Goal: Find contact information: Find contact information

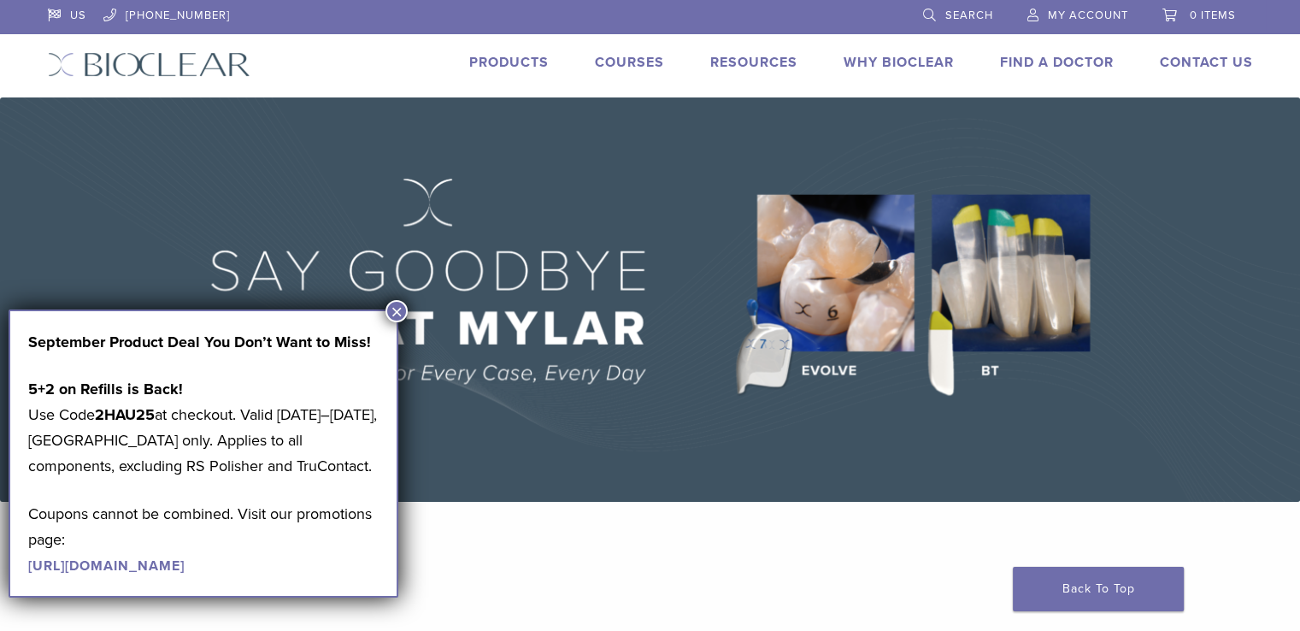
drag, startPoint x: 1049, startPoint y: 151, endPoint x: 1013, endPoint y: 179, distance: 45.1
click at [397, 313] on button "×" at bounding box center [397, 311] width 22 height 22
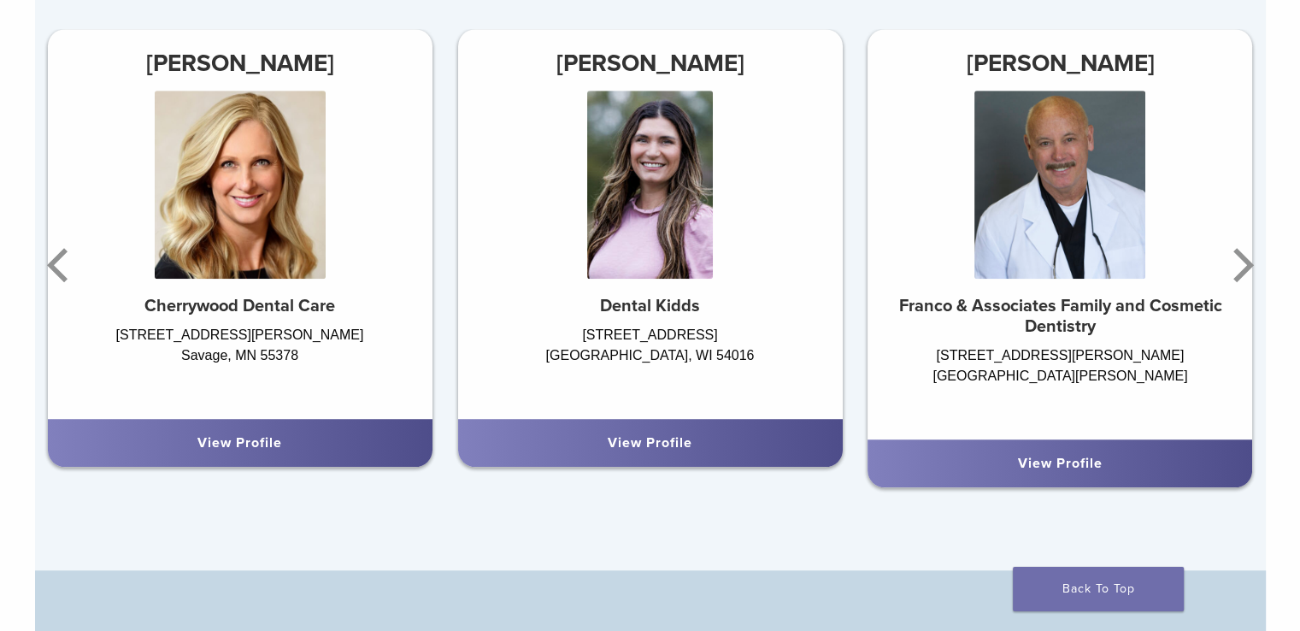
scroll to position [1026, 0]
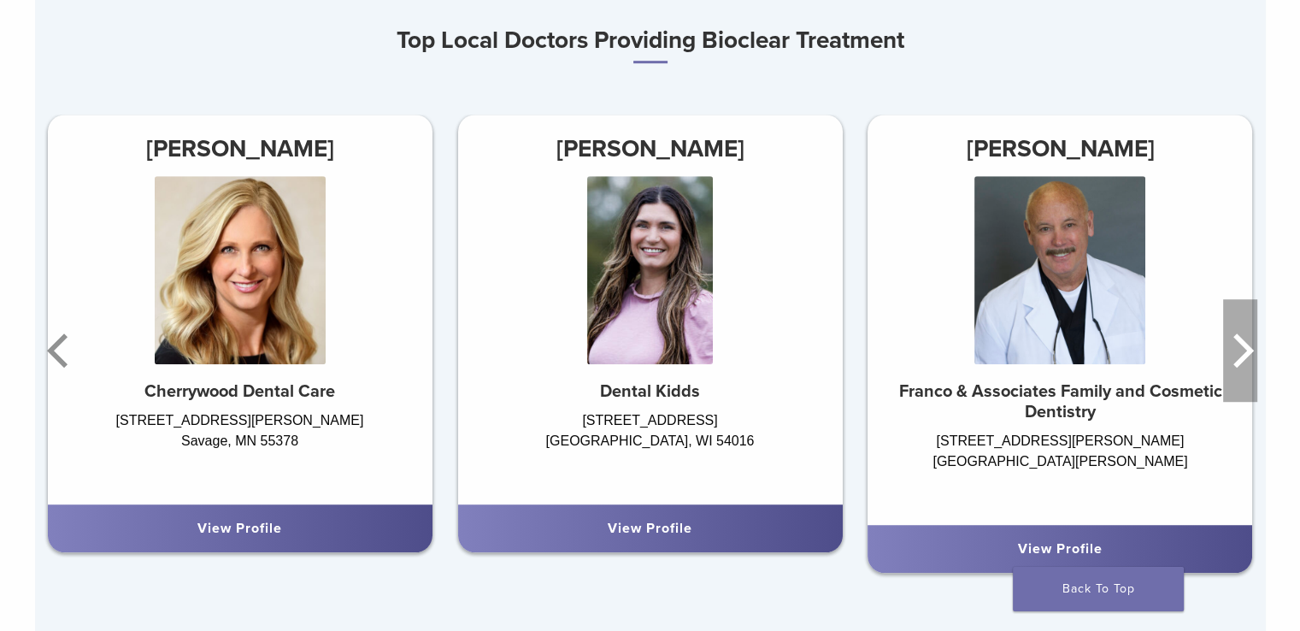
click at [1231, 350] on icon "Next" at bounding box center [1240, 350] width 34 height 103
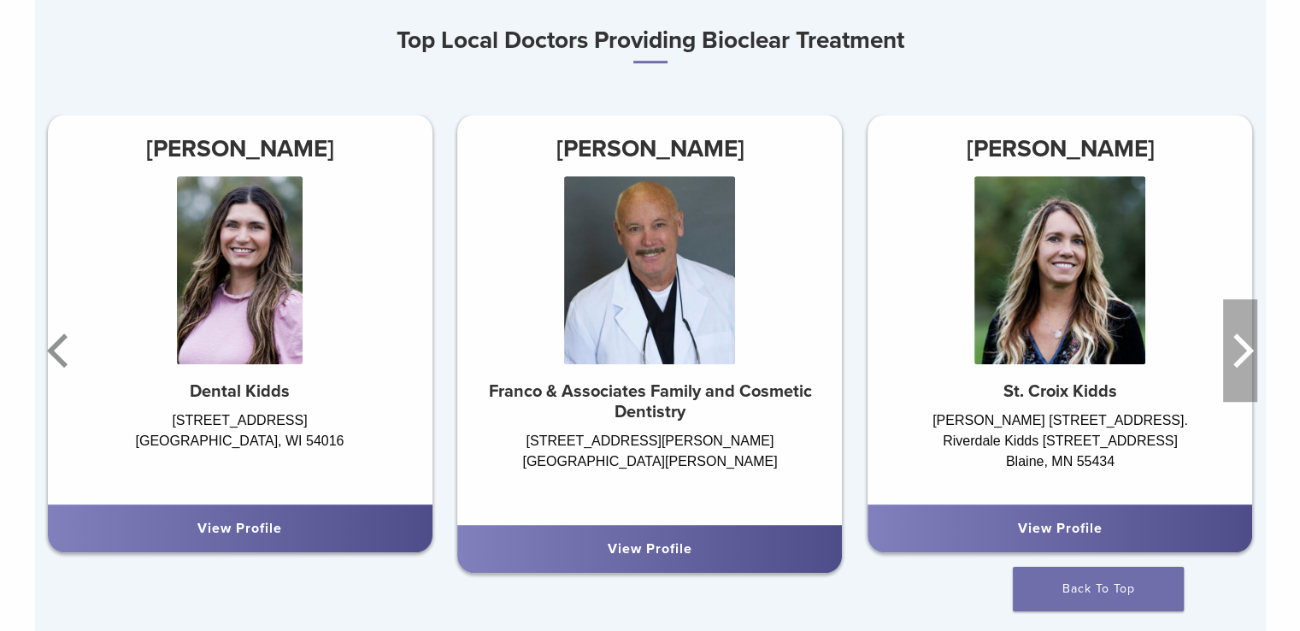
click at [1251, 359] on icon "Next" at bounding box center [1240, 350] width 34 height 103
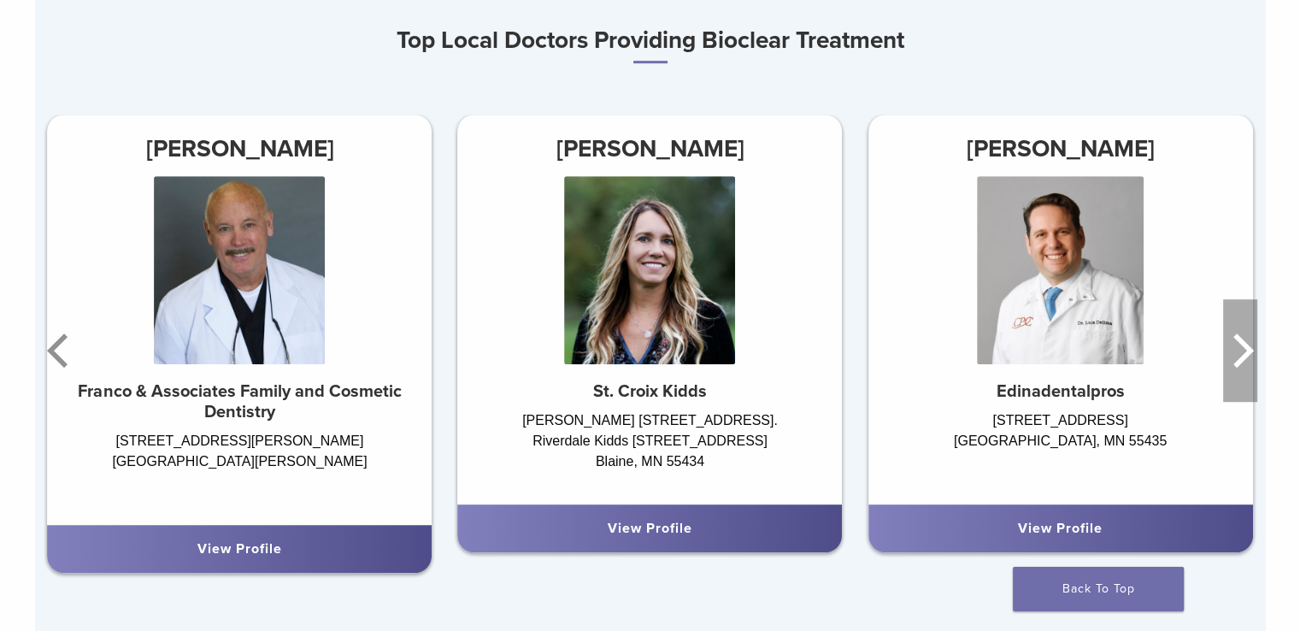
click at [1233, 366] on icon "Next" at bounding box center [1240, 350] width 34 height 103
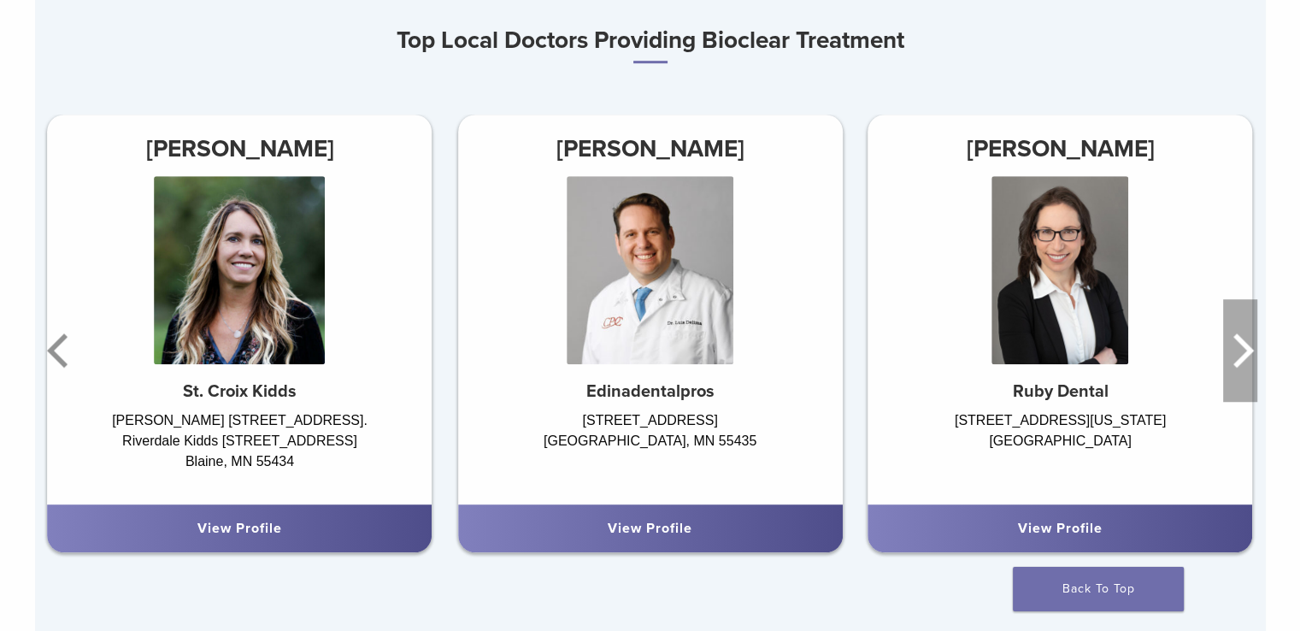
click at [1234, 366] on icon "Next" at bounding box center [1240, 350] width 34 height 103
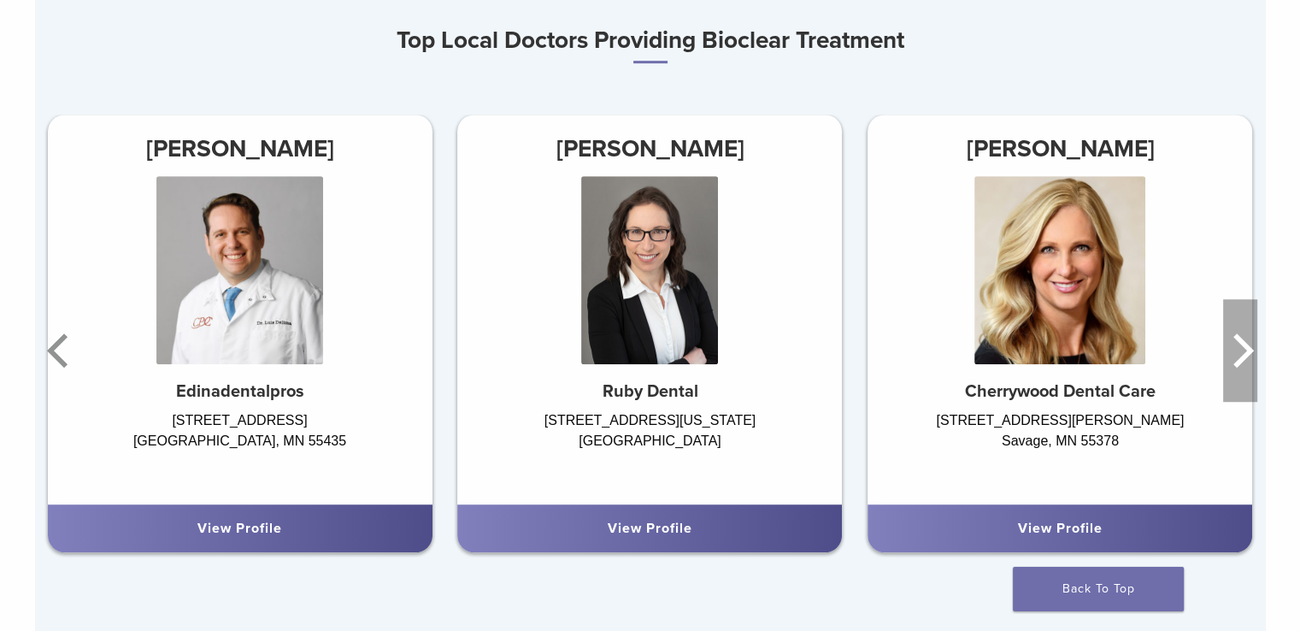
click at [1231, 368] on icon "Next" at bounding box center [1240, 350] width 34 height 103
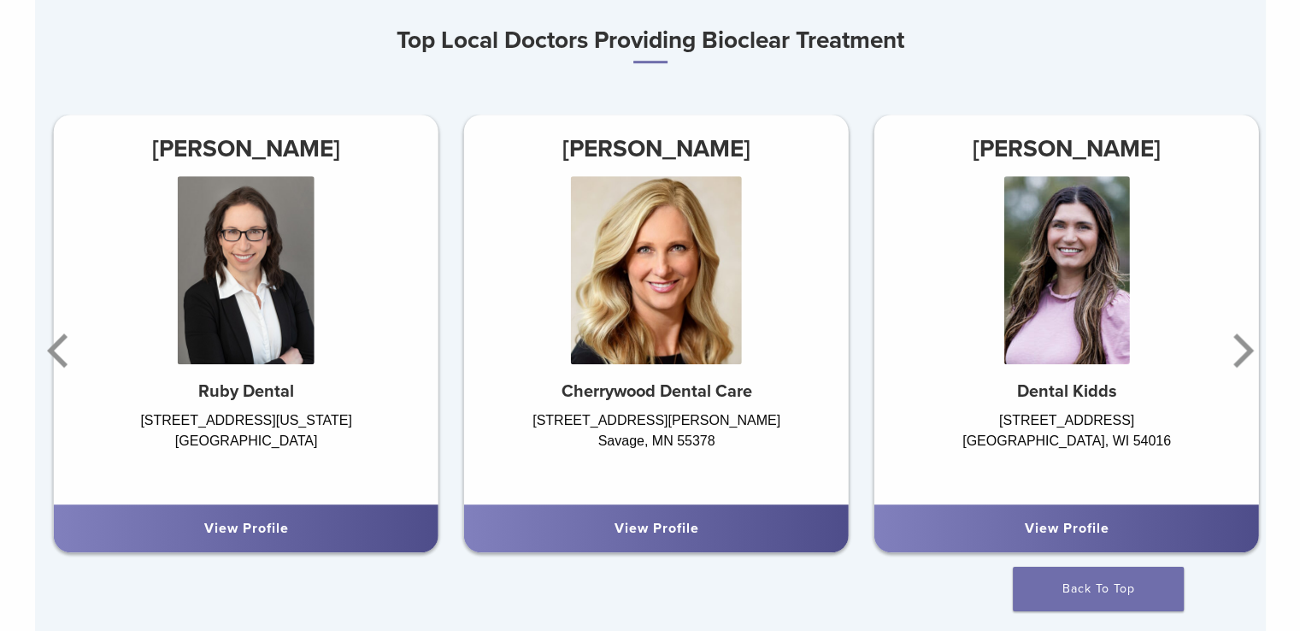
click at [1217, 396] on h5 "Dental Kidds" at bounding box center [1066, 391] width 385 height 21
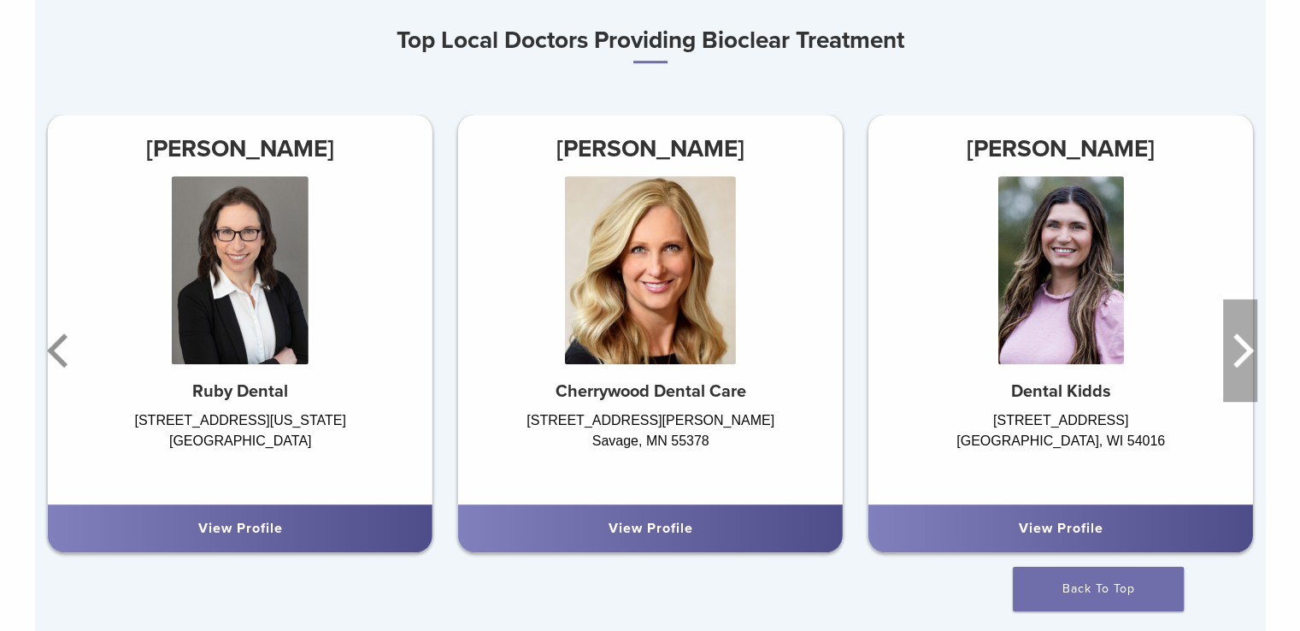
click at [1238, 360] on icon "Next" at bounding box center [1240, 350] width 34 height 103
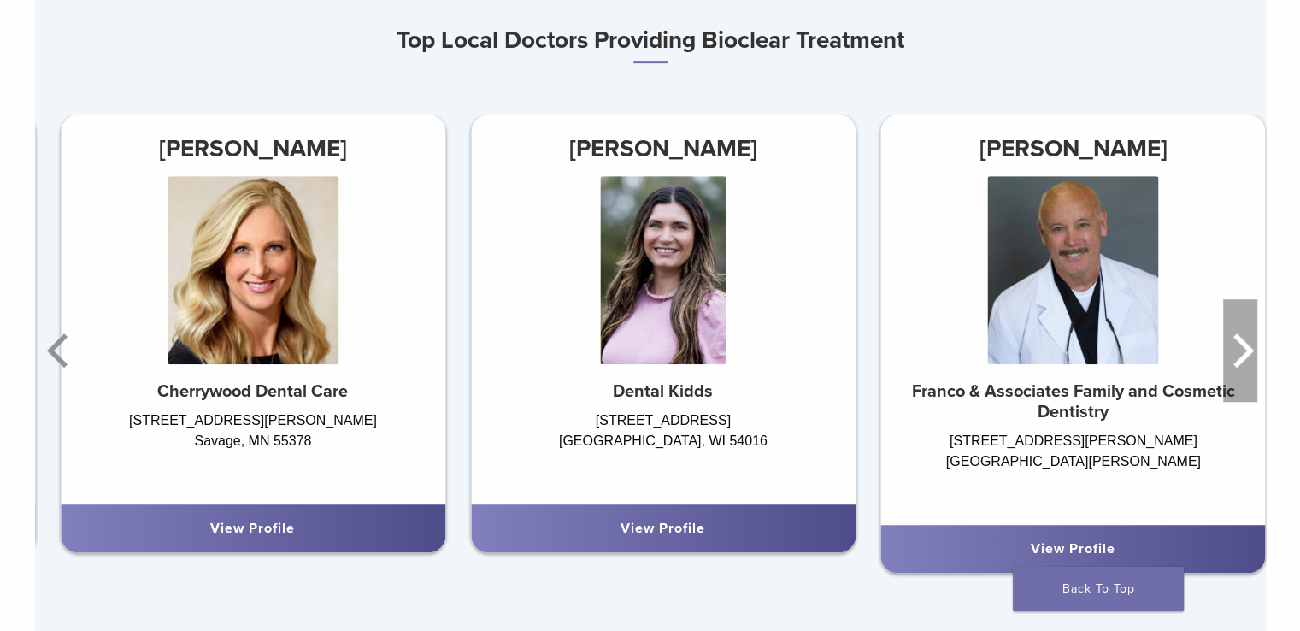
click at [1234, 368] on icon "Next" at bounding box center [1244, 350] width 21 height 34
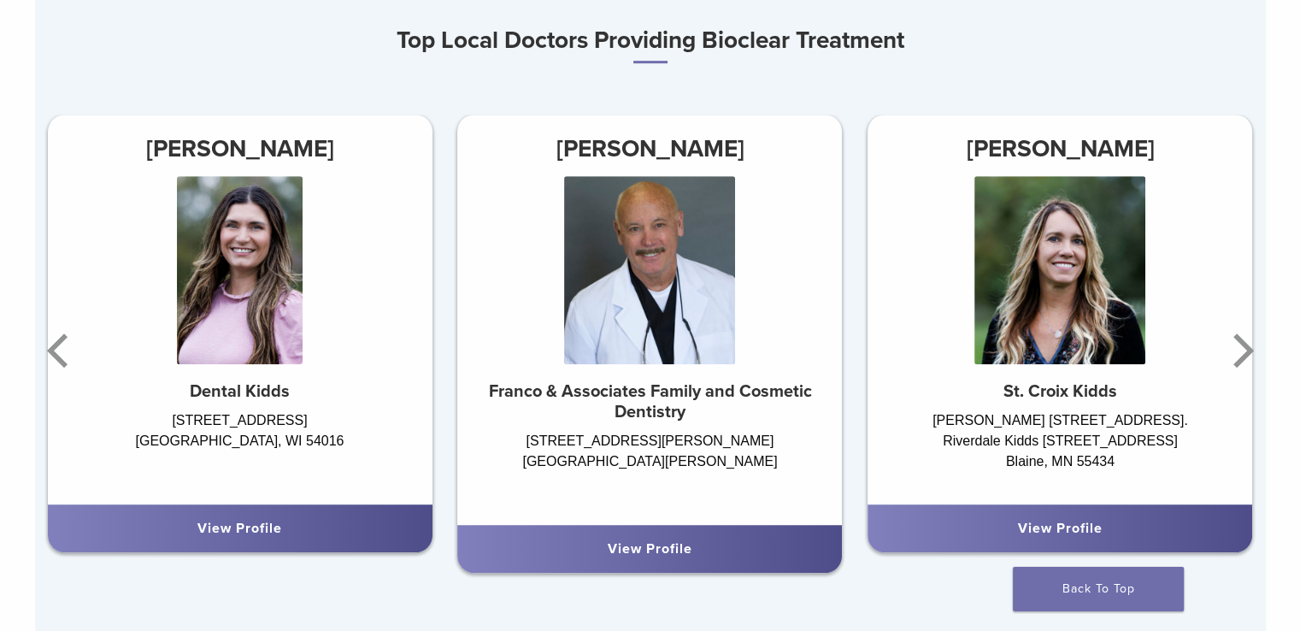
click at [652, 557] on link "View Profile" at bounding box center [650, 548] width 85 height 17
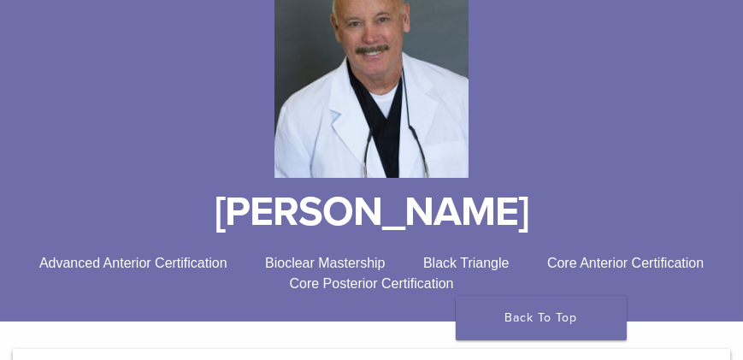
scroll to position [195, 0]
